Goal: Information Seeking & Learning: Learn about a topic

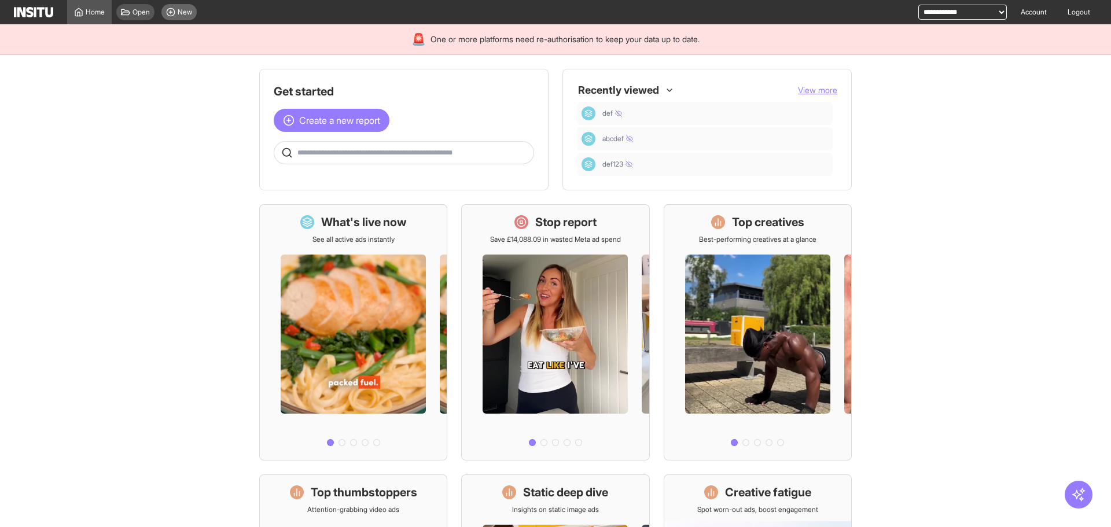
click at [165, 7] on div "New" at bounding box center [178, 12] width 35 height 16
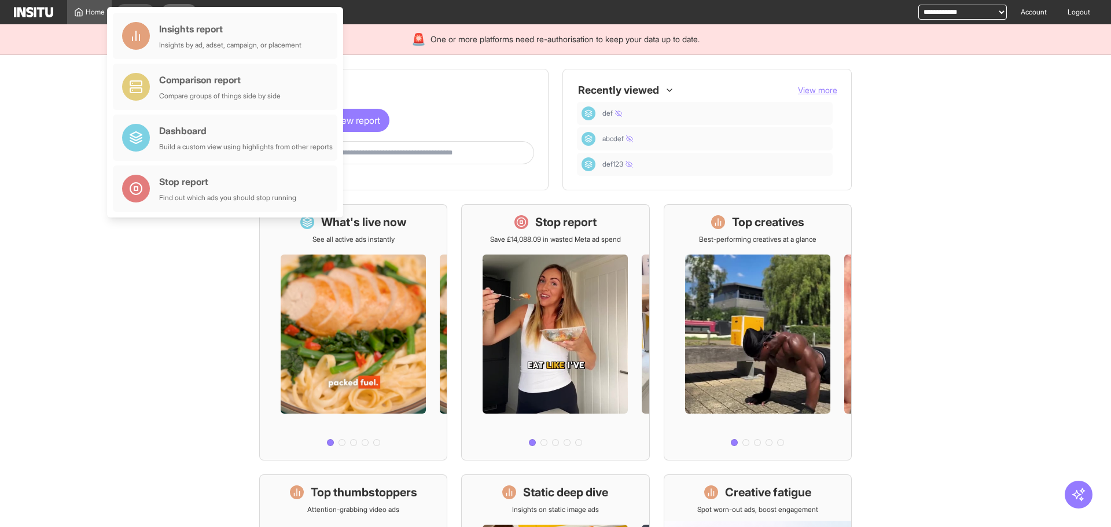
click at [179, 11] on span "New" at bounding box center [185, 12] width 14 height 9
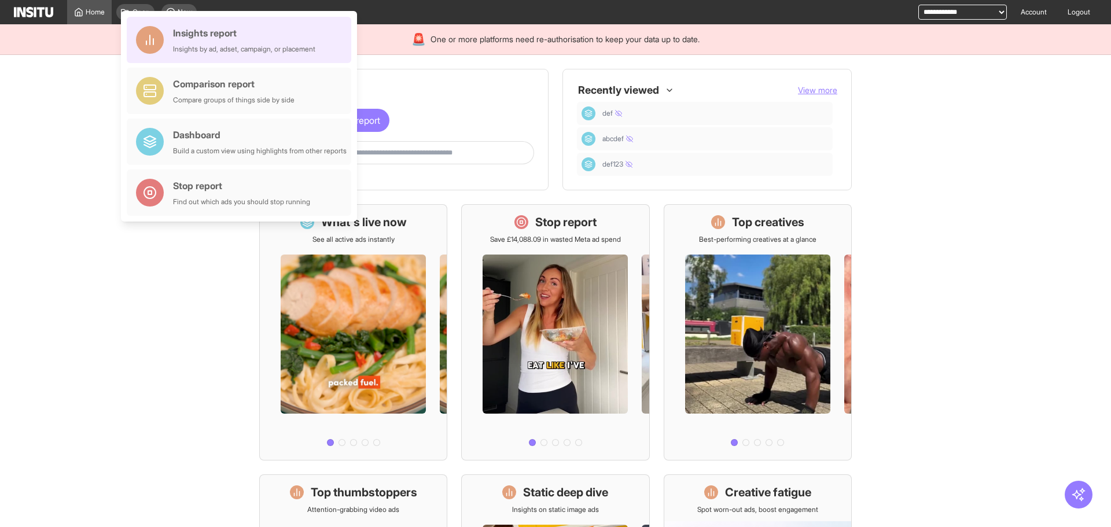
click at [212, 31] on div "Insights report" at bounding box center [244, 33] width 142 height 14
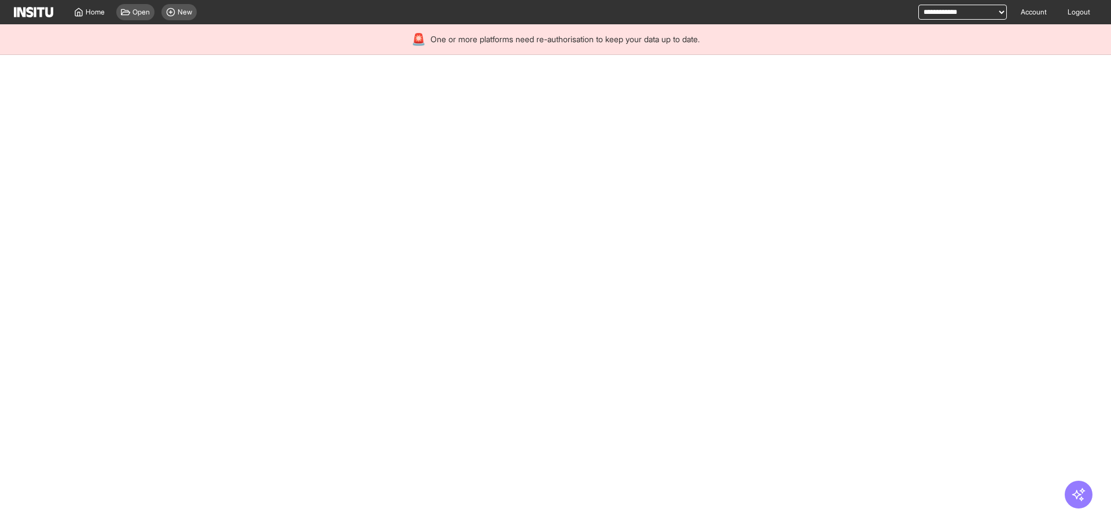
select select "**"
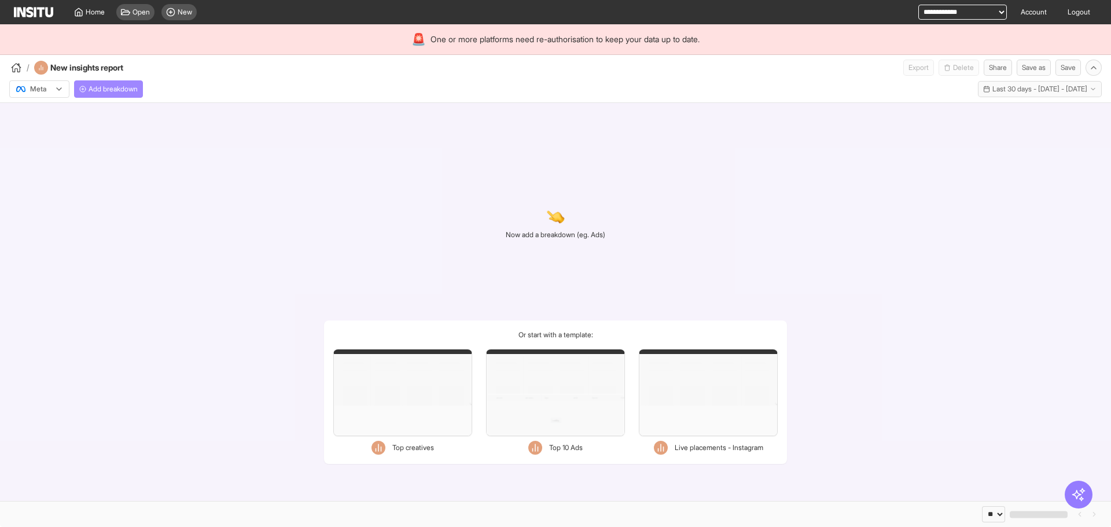
click at [126, 86] on span "Add breakdown" at bounding box center [113, 89] width 49 height 9
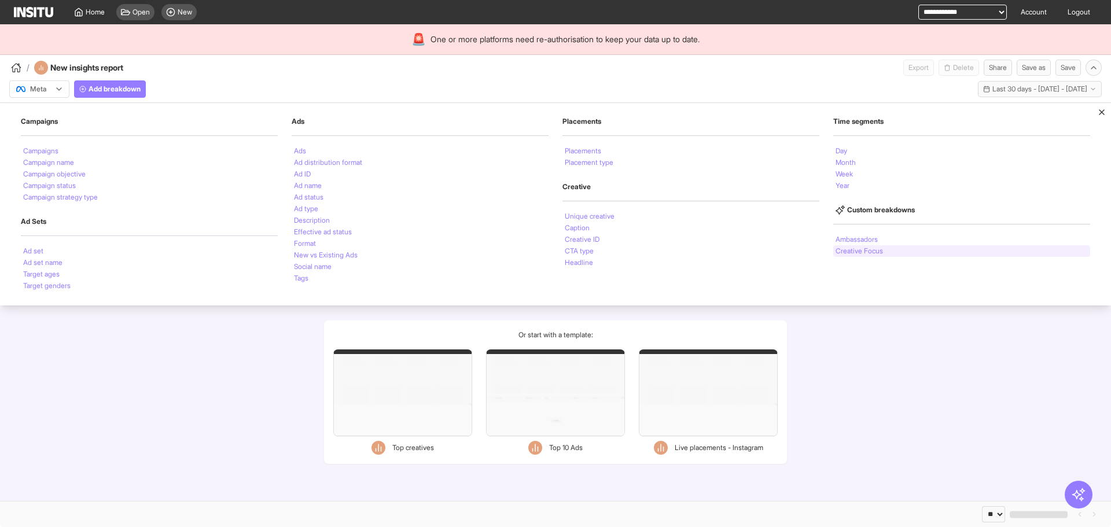
click at [844, 248] on li "Creative Focus" at bounding box center [859, 251] width 47 height 7
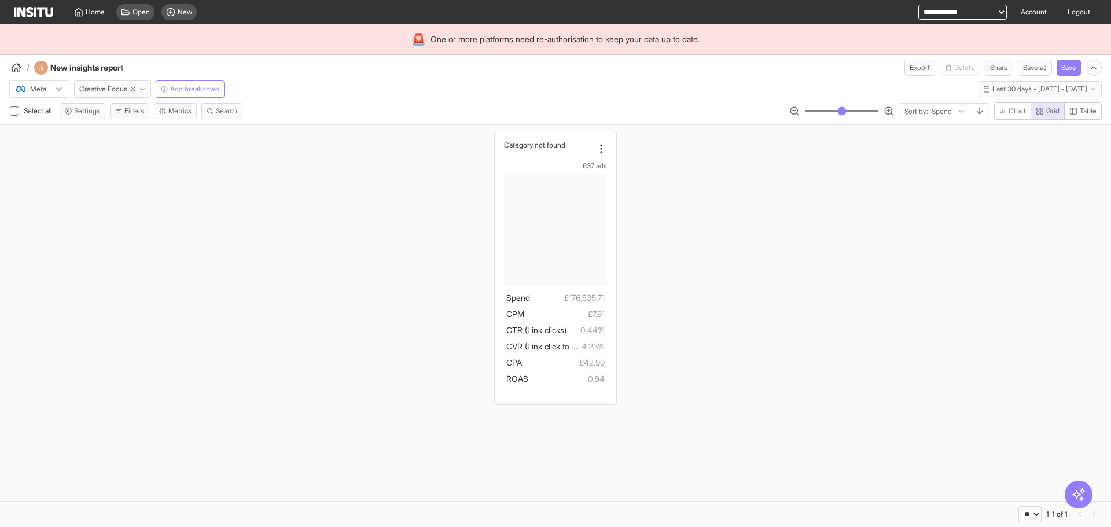
click at [798, 186] on div "Category not found 637 ads Spend £176,535.71 CPM £7.91 CTR (Link clicks) 0.44% …" at bounding box center [555, 267] width 1111 height 285
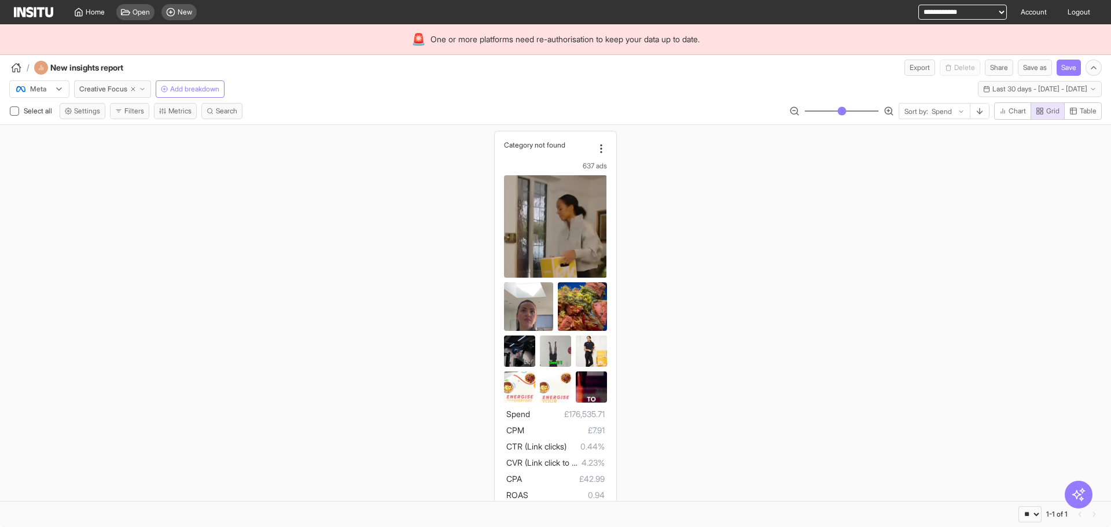
click at [689, 190] on div "Category not found 637 ads Spend £176,535.71 CPM £7.91 CTR (Link clicks) 0.44% …" at bounding box center [555, 326] width 1111 height 402
click at [865, 246] on div "Category not found 637 ads Spend £176,535.71 CPM £7.91 CTR (Link clicks) 0.44% …" at bounding box center [555, 326] width 1111 height 402
